Goal: Transaction & Acquisition: Book appointment/travel/reservation

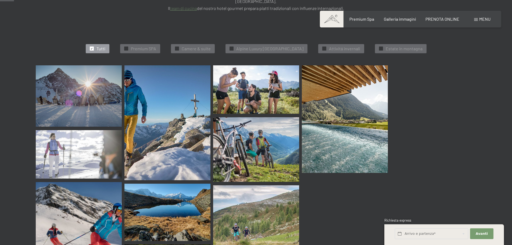
scroll to position [188, 0]
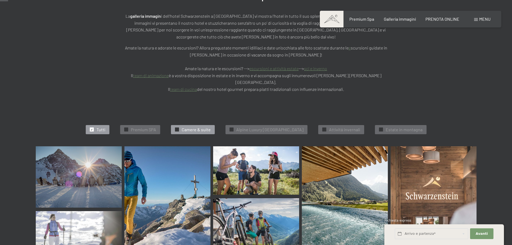
click at [192, 127] on span "Camere & suite" at bounding box center [196, 130] width 29 height 6
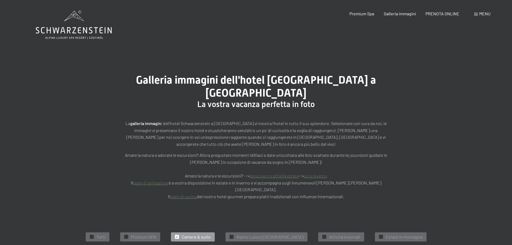
scroll to position [0, 0]
click at [434, 16] on div "PRENOTA ONLINE" at bounding box center [443, 13] width 34 height 6
click at [438, 13] on span "PRENOTA ONLINE" at bounding box center [443, 12] width 34 height 5
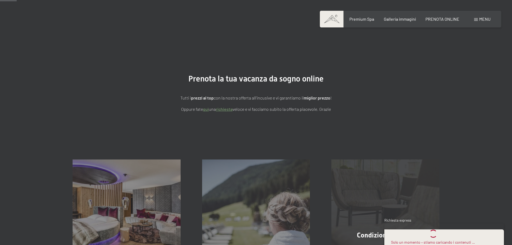
scroll to position [81, 0]
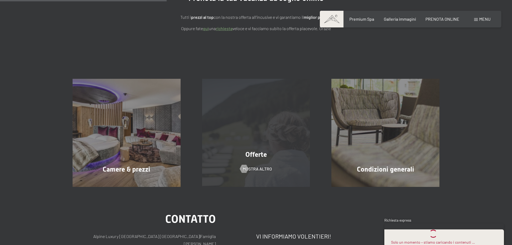
click at [258, 154] on span "Offerte" at bounding box center [257, 155] width 22 height 8
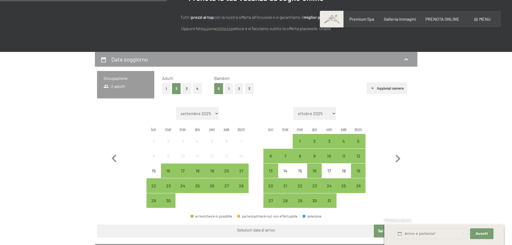
click at [409, 161] on div "Mese/anno settembre 2025 ottobre 2025 novembre 2025 dicembre 2025 gennaio 2026 …" at bounding box center [256, 158] width 318 height 110
click at [402, 159] on icon "button" at bounding box center [398, 159] width 16 height 16
select select "2025-10-01"
select select "2025-11-01"
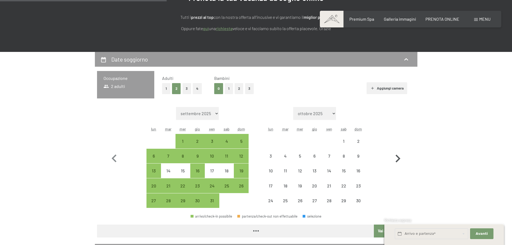
click at [401, 158] on icon "button" at bounding box center [398, 159] width 16 height 16
select select "2025-11-01"
select select "2025-12-01"
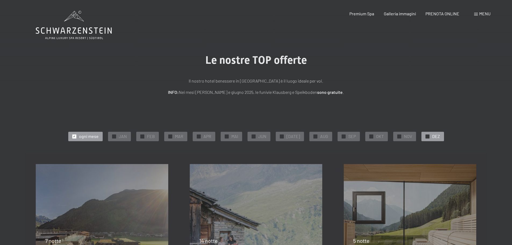
click at [428, 135] on div "✓ DEZ" at bounding box center [433, 136] width 23 height 9
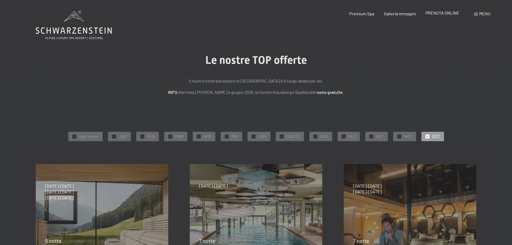
click at [433, 12] on span "PRENOTA ONLINE" at bounding box center [443, 12] width 34 height 5
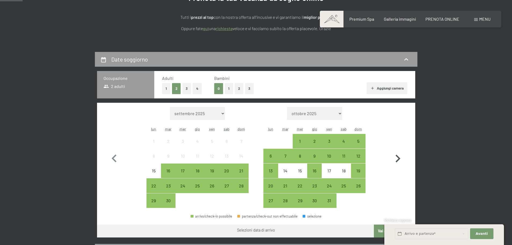
click at [396, 156] on icon "button" at bounding box center [398, 159] width 16 height 16
select select "2025-10-01"
select select "2025-11-01"
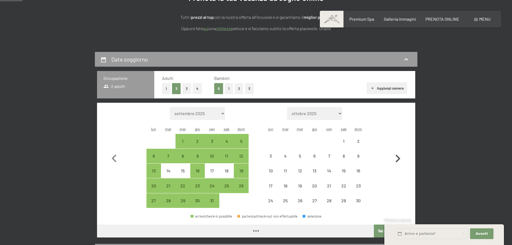
click at [396, 156] on icon "button" at bounding box center [398, 159] width 16 height 16
select select "2025-11-01"
select select "2025-12-01"
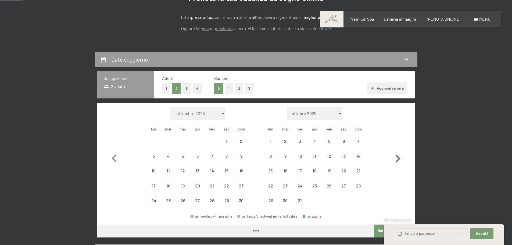
click at [396, 156] on icon "button" at bounding box center [398, 159] width 16 height 16
select select "2025-12-01"
select select "2026-01-01"
select select "2025-12-01"
select select "2026-01-01"
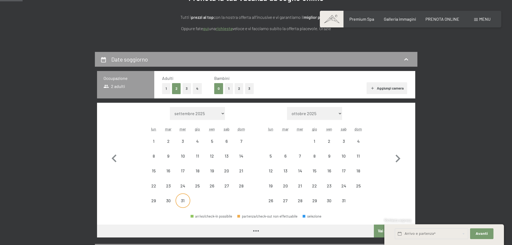
select select "2025-12-01"
select select "2026-01-01"
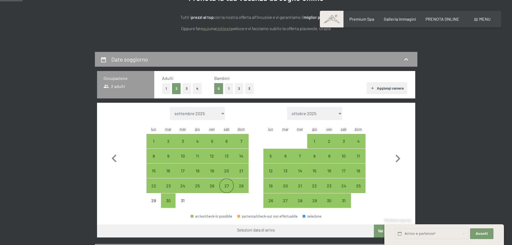
click at [225, 188] on div "27" at bounding box center [226, 190] width 13 height 13
select select "2025-12-01"
select select "2026-01-01"
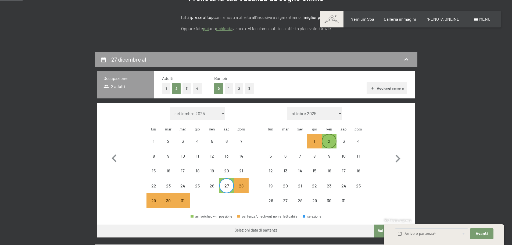
click at [335, 143] on div "2" at bounding box center [329, 145] width 13 height 13
select select "2025-12-01"
select select "2026-01-01"
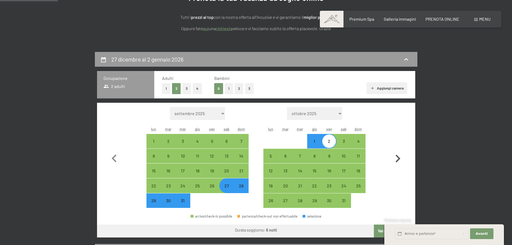
scroll to position [108, 0]
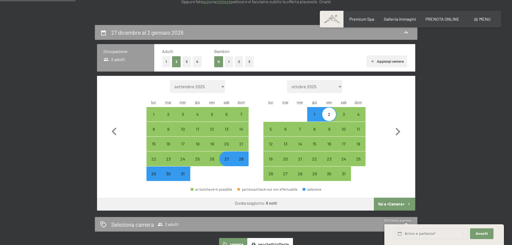
click at [397, 205] on button "Vai a «Camera»" at bounding box center [394, 204] width 41 height 13
select select "2025-12-01"
select select "2026-01-01"
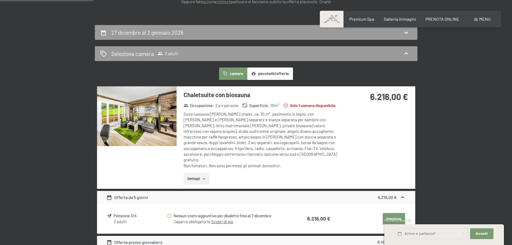
scroll to position [133, 0]
